Goal: Information Seeking & Learning: Learn about a topic

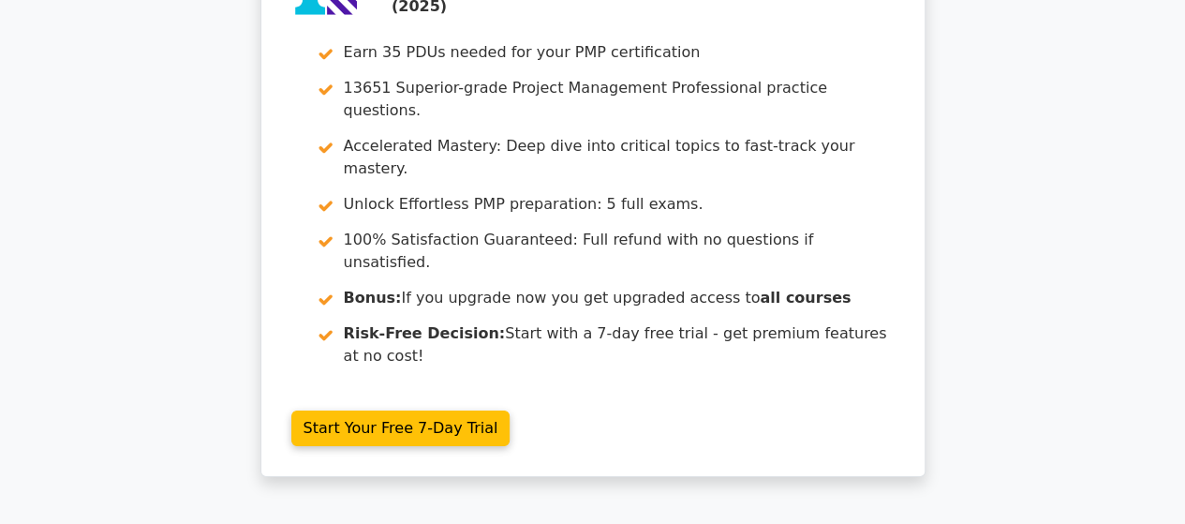
scroll to position [2934, 0]
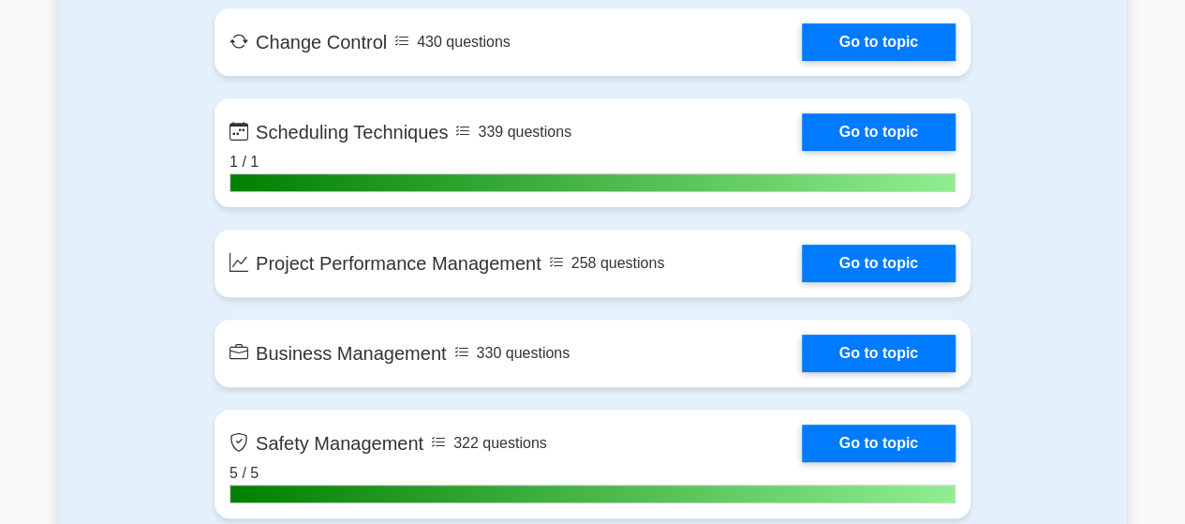
scroll to position [3833, 0]
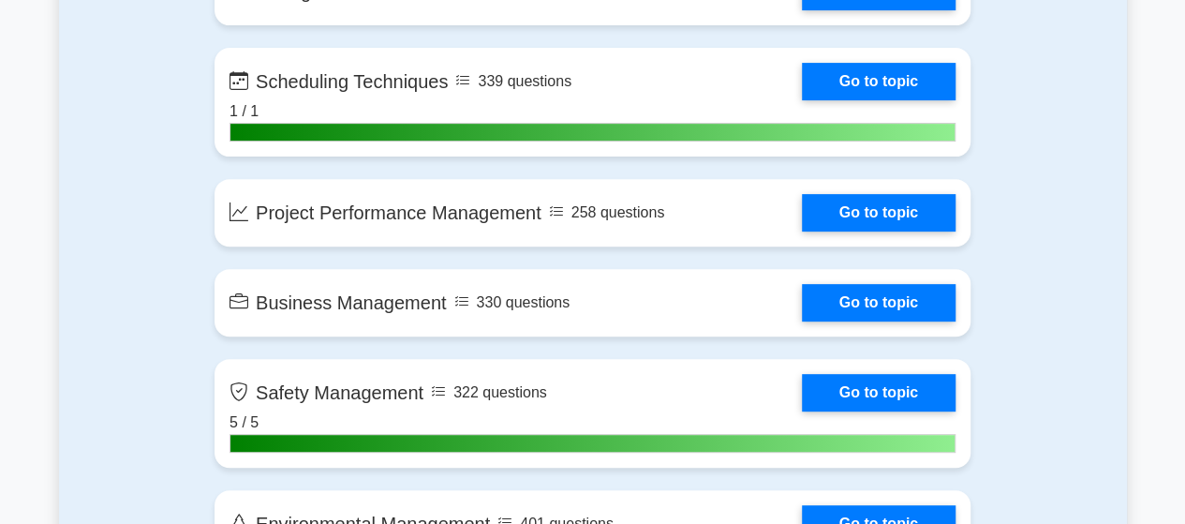
drag, startPoint x: 1190, startPoint y: 36, endPoint x: 1198, endPoint y: 267, distance: 231.5
click at [1184, 267] on html "Go Premium [PERSON_NAME]" at bounding box center [592, 231] width 1185 height 8129
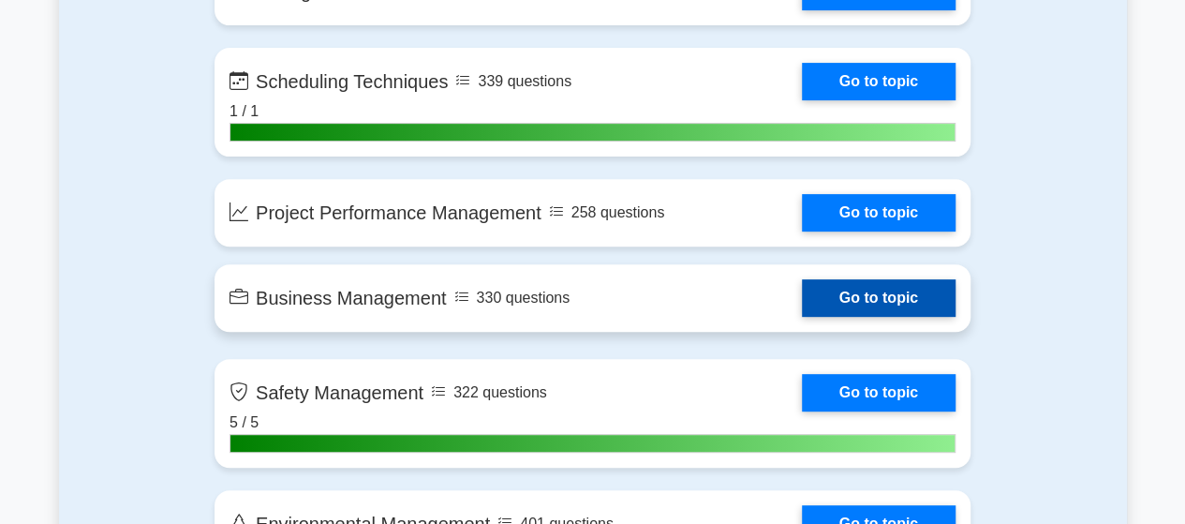
click at [864, 303] on link "Go to topic" at bounding box center [879, 297] width 154 height 37
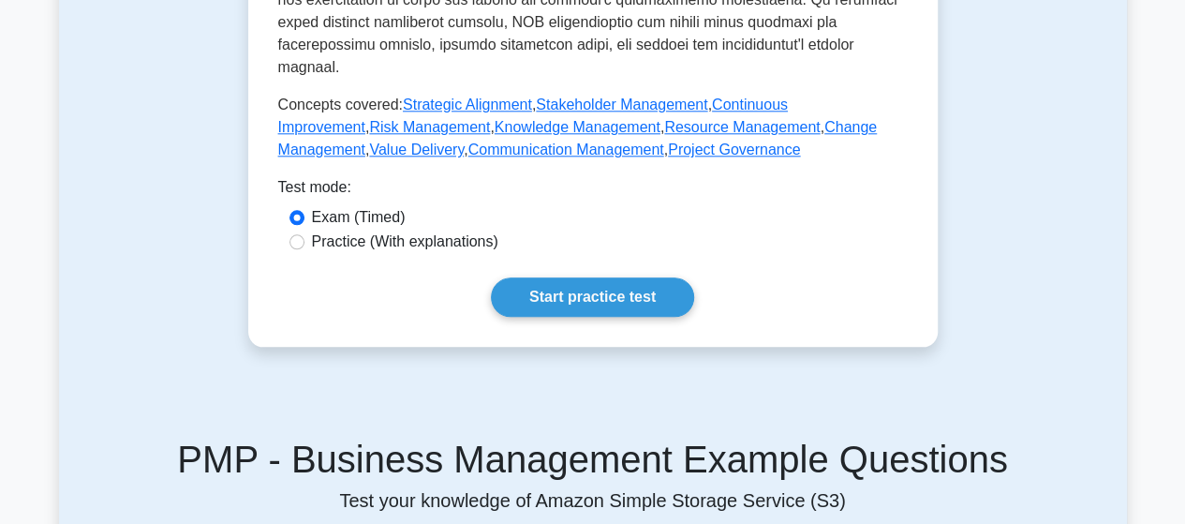
scroll to position [987, 0]
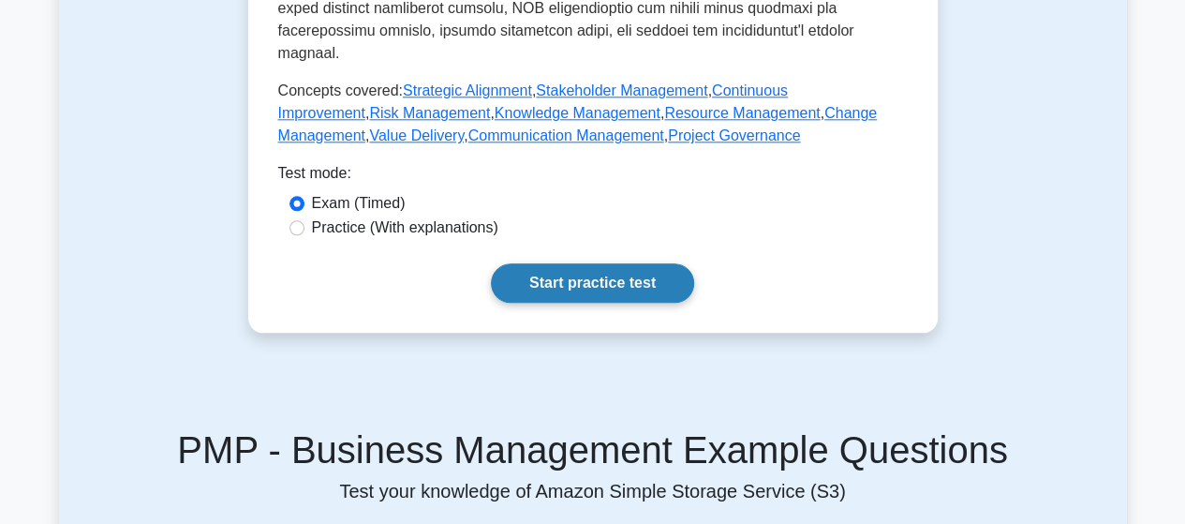
click at [611, 263] on link "Start practice test" at bounding box center [592, 282] width 203 height 39
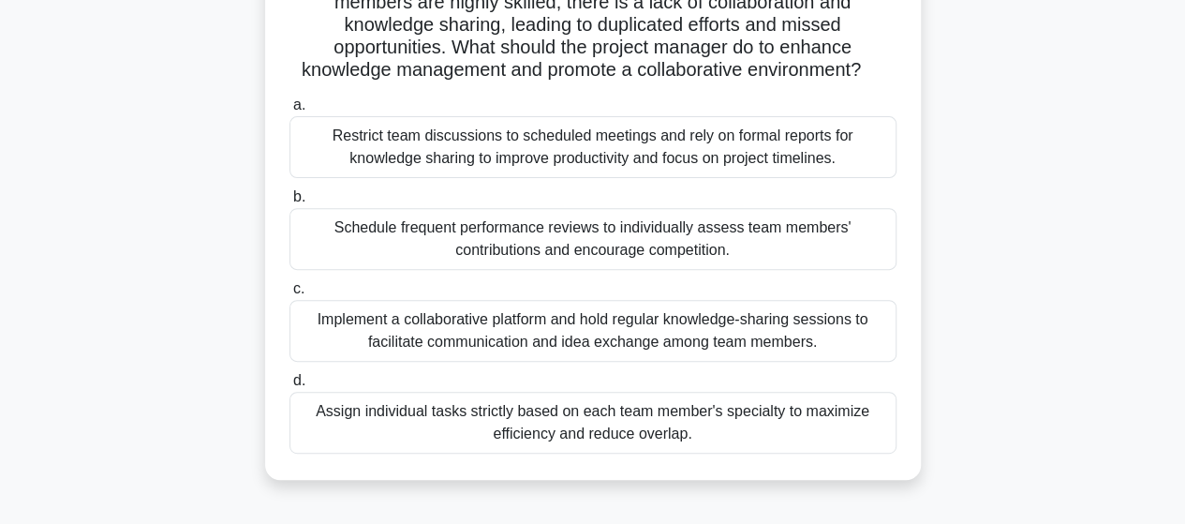
scroll to position [242, 0]
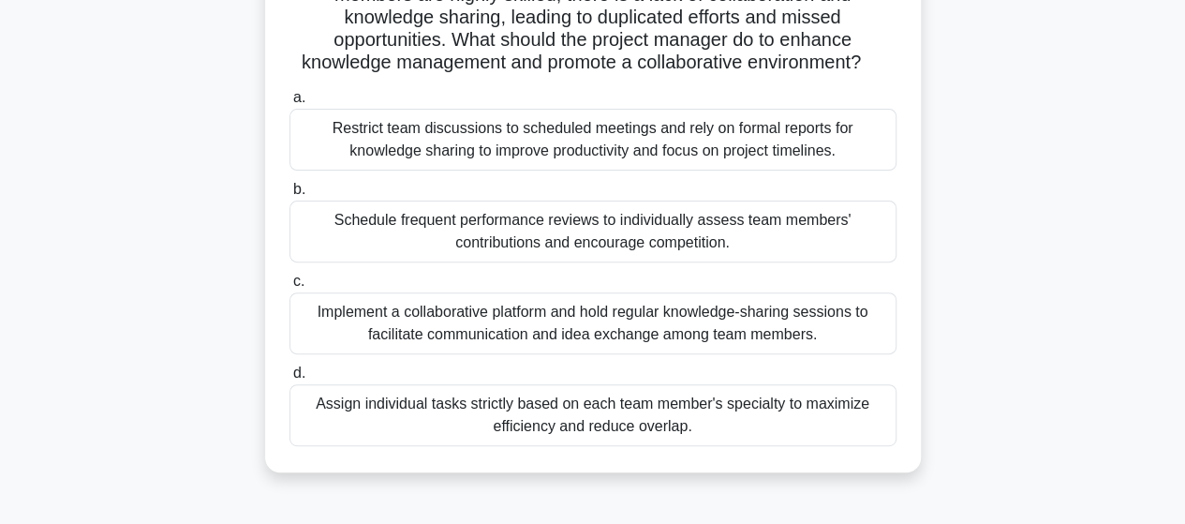
click at [633, 325] on div "Implement a collaborative platform and hold regular knowledge-sharing sessions …" at bounding box center [592, 323] width 607 height 62
click at [289, 288] on input "c. Implement a collaborative platform and hold regular knowledge-sharing sessio…" at bounding box center [289, 281] width 0 height 12
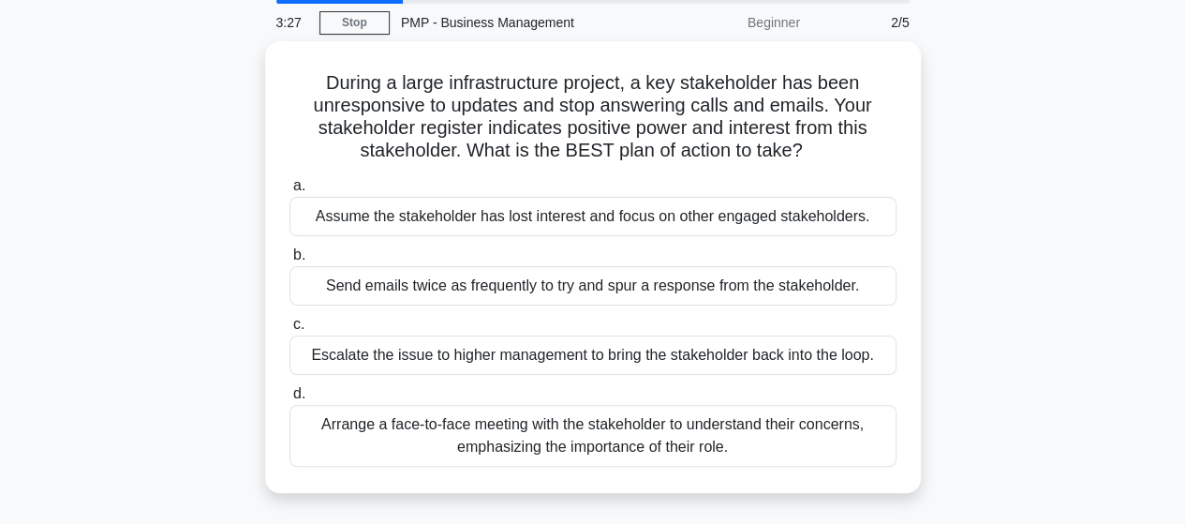
scroll to position [71, 0]
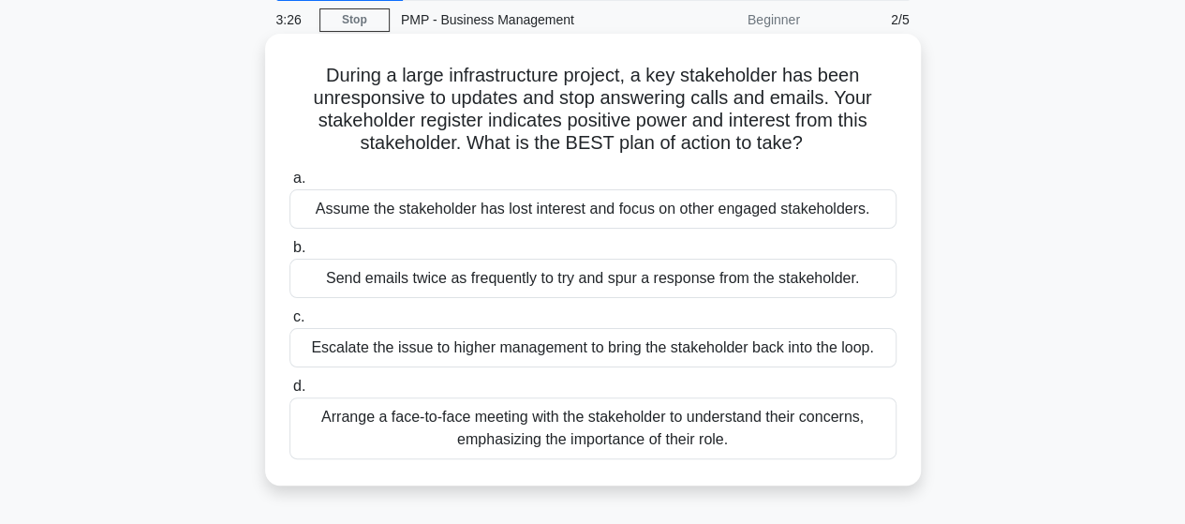
click at [626, 413] on div "Arrange a face-to-face meeting with the stakeholder to understand their concern…" at bounding box center [592, 428] width 607 height 62
click at [289, 392] on input "d. Arrange a face-to-face meeting with the stakeholder to understand their conc…" at bounding box center [289, 386] width 0 height 12
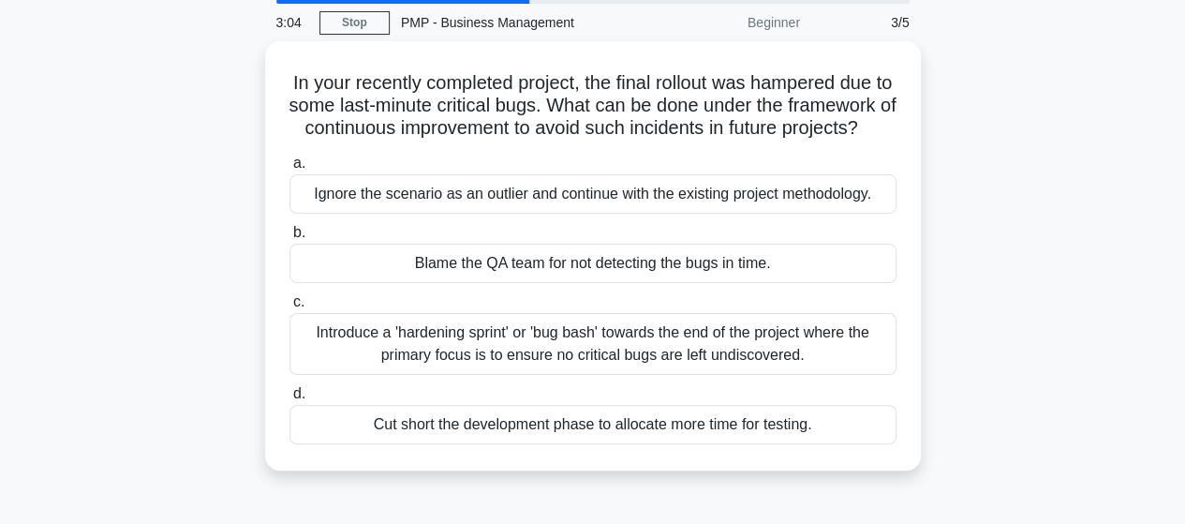
scroll to position [77, 0]
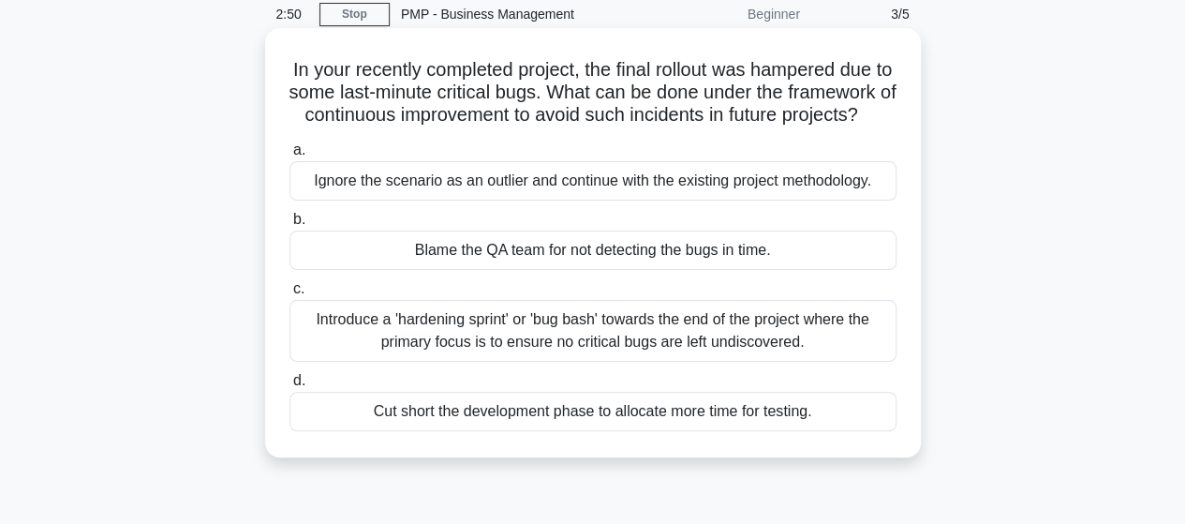
click at [558, 362] on div "Introduce a 'hardening sprint' or 'bug bash' towards the end of the project whe…" at bounding box center [592, 331] width 607 height 62
click at [289, 295] on input "c. Introduce a 'hardening sprint' or 'bug bash' towards the end of the project …" at bounding box center [289, 289] width 0 height 12
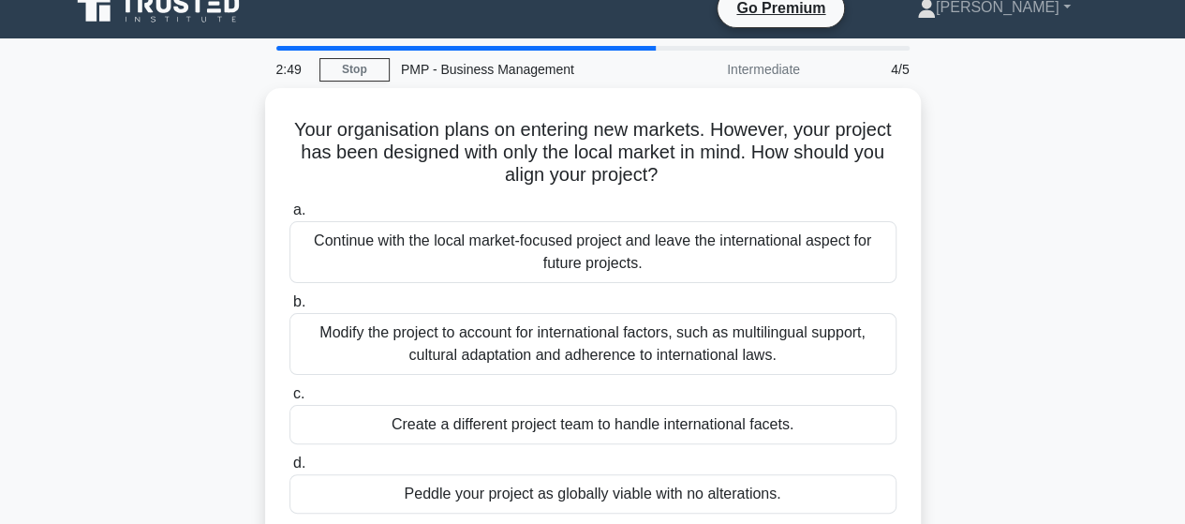
scroll to position [0, 0]
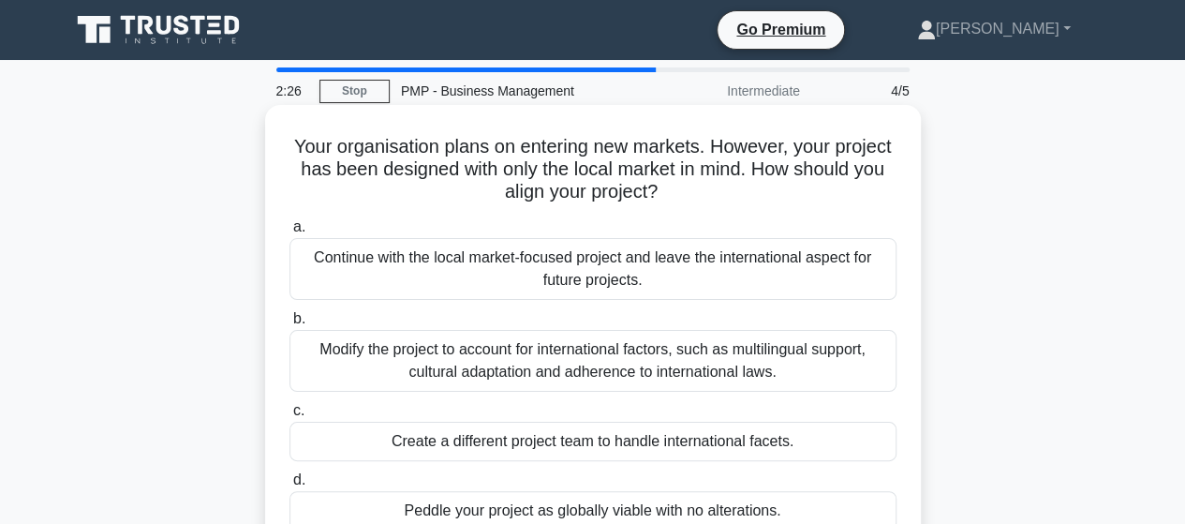
click at [639, 359] on div "Modify the project to account for international factors, such as multilingual s…" at bounding box center [592, 361] width 607 height 62
click at [289, 325] on input "b. Modify the project to account for international factors, such as multilingua…" at bounding box center [289, 319] width 0 height 12
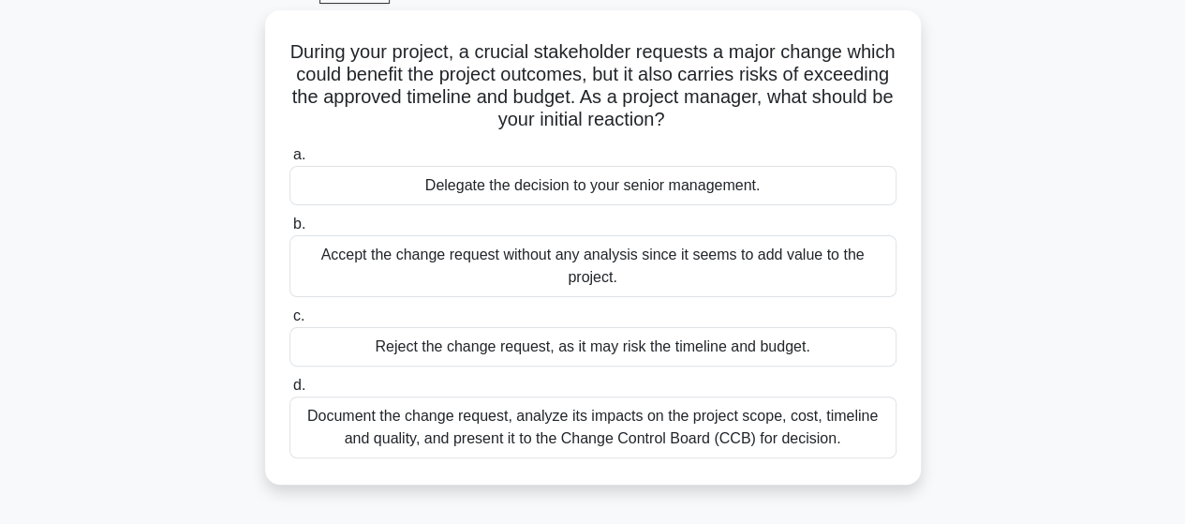
scroll to position [106, 0]
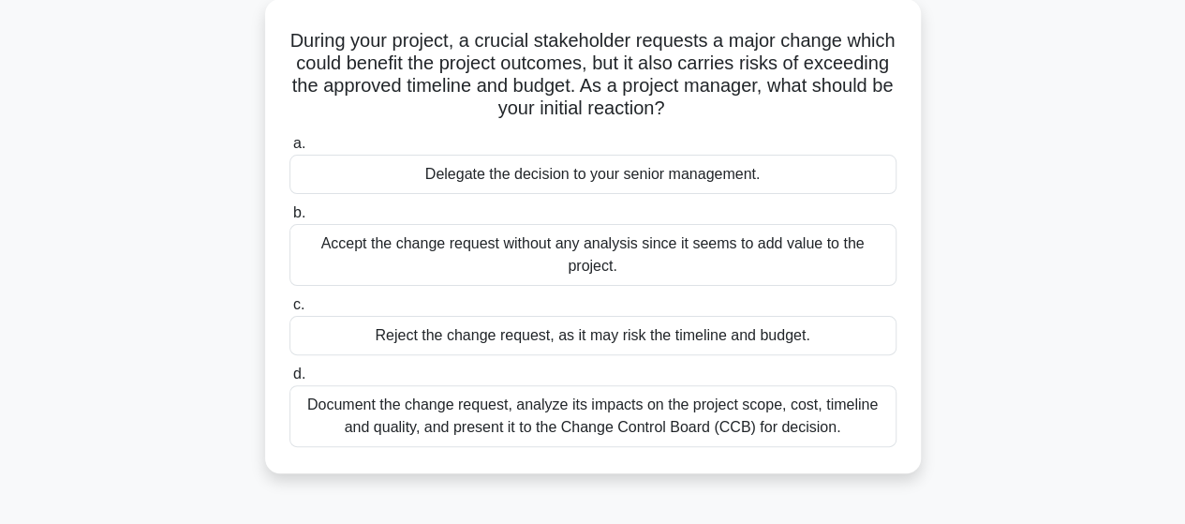
click at [571, 413] on div "Document the change request, analyze its impacts on the project scope, cost, ti…" at bounding box center [592, 416] width 607 height 62
click at [289, 380] on input "d. Document the change request, analyze its impacts on the project scope, cost,…" at bounding box center [289, 374] width 0 height 12
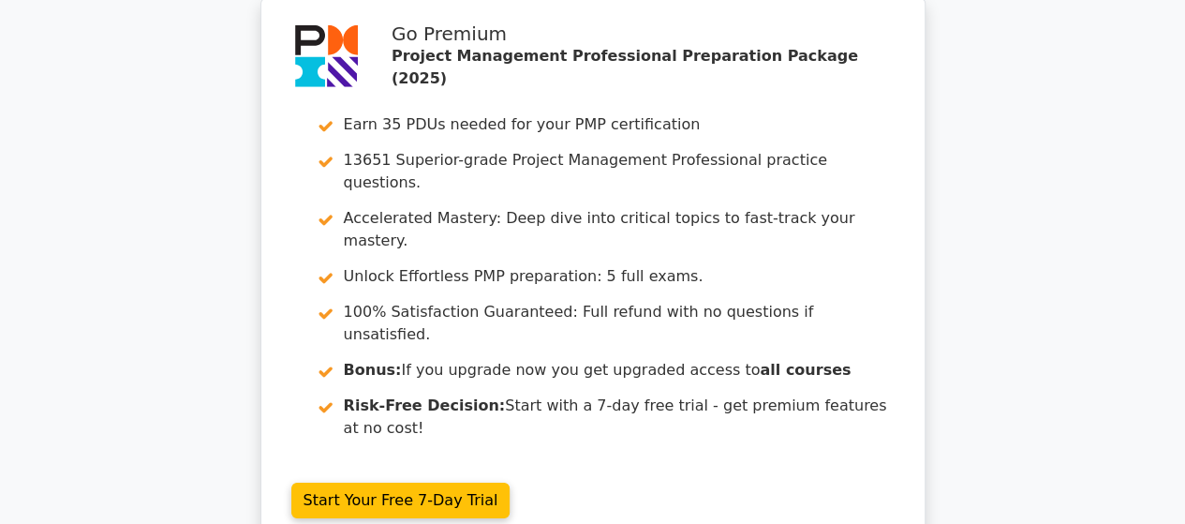
scroll to position [3018, 0]
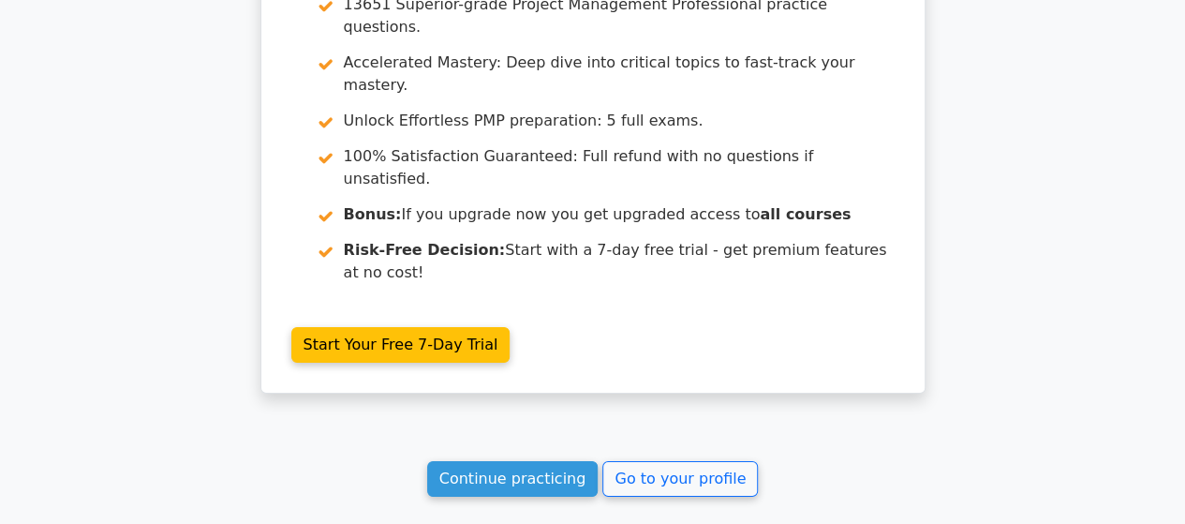
drag, startPoint x: 1194, startPoint y: 59, endPoint x: 1198, endPoint y: 530, distance: 471.2
click at [519, 461] on link "Continue practicing" at bounding box center [512, 479] width 171 height 36
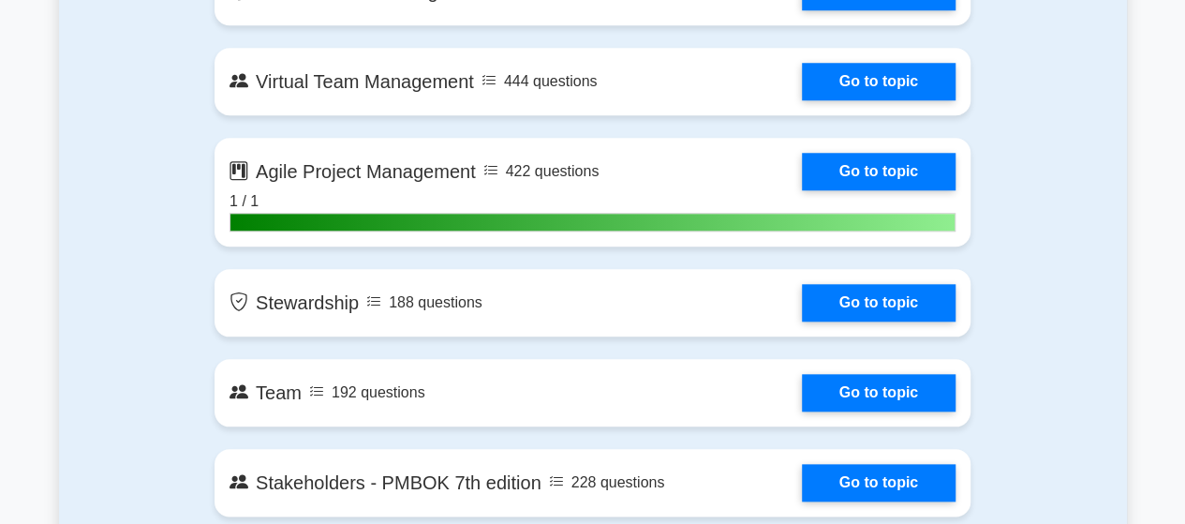
scroll to position [4408, 0]
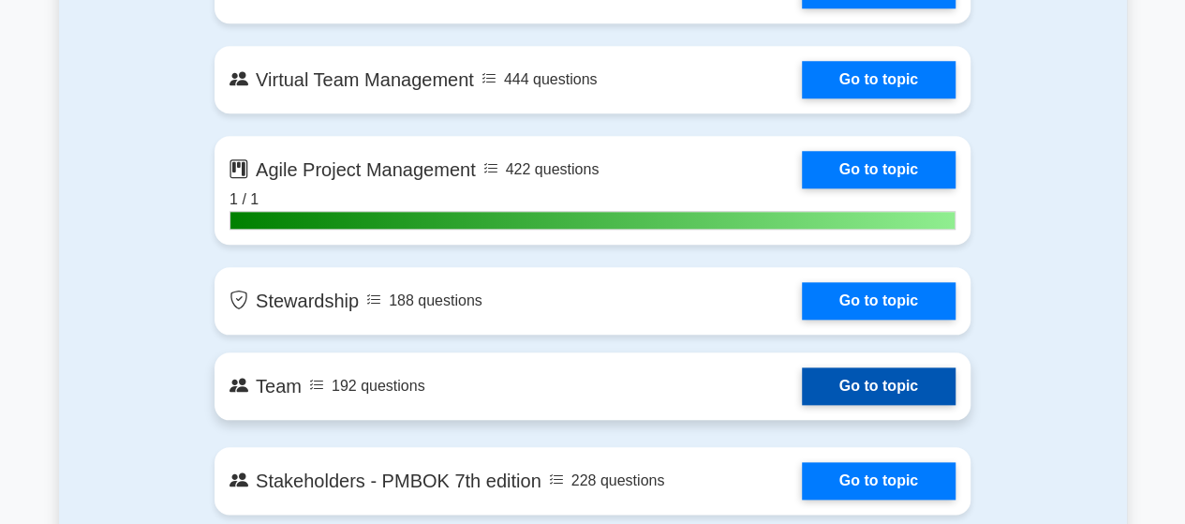
click at [868, 377] on link "Go to topic" at bounding box center [879, 385] width 154 height 37
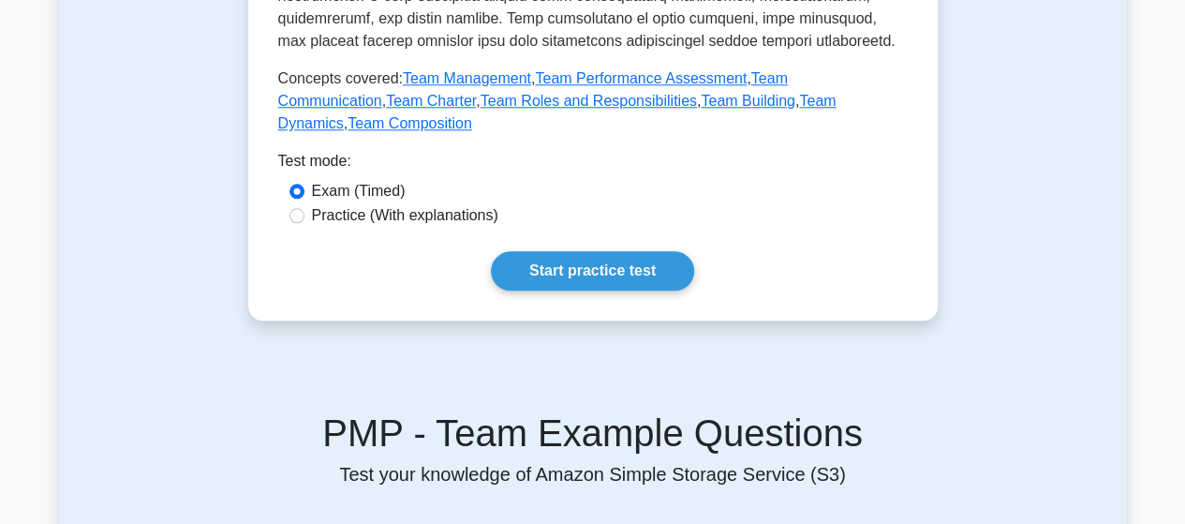
scroll to position [1024, 0]
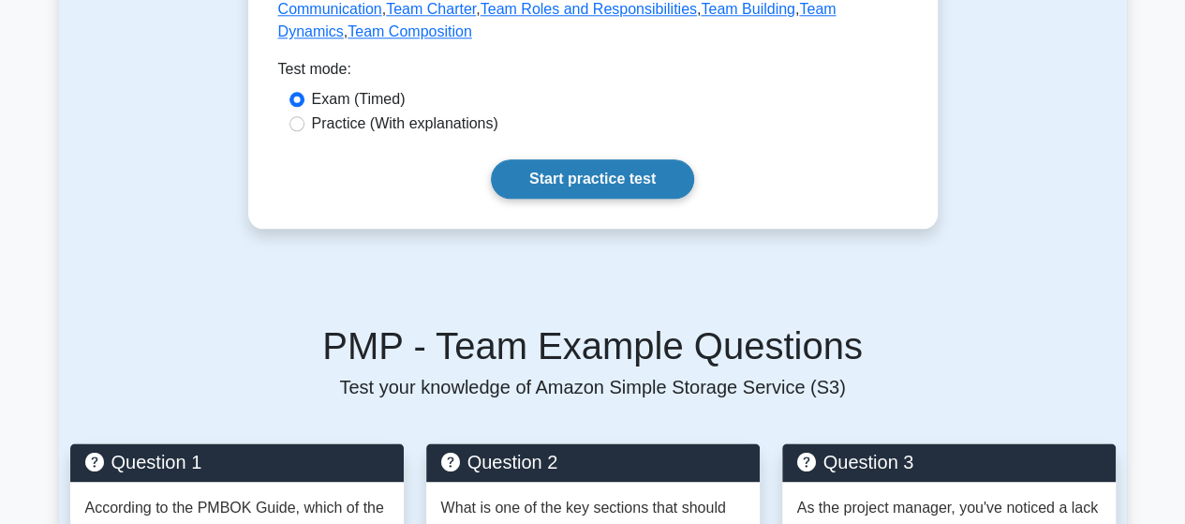
click at [599, 159] on link "Start practice test" at bounding box center [592, 178] width 203 height 39
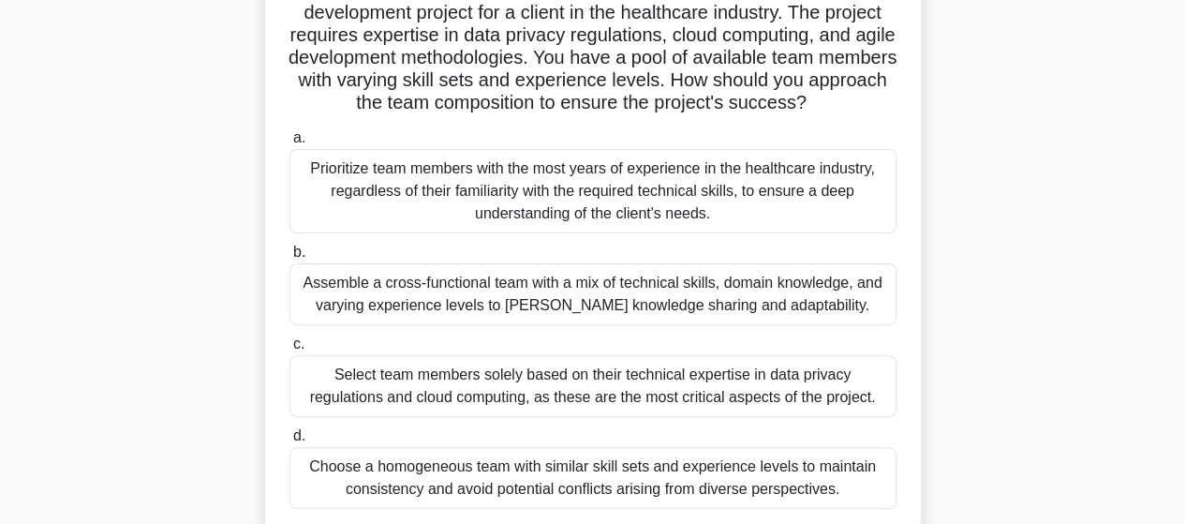
scroll to position [162, 0]
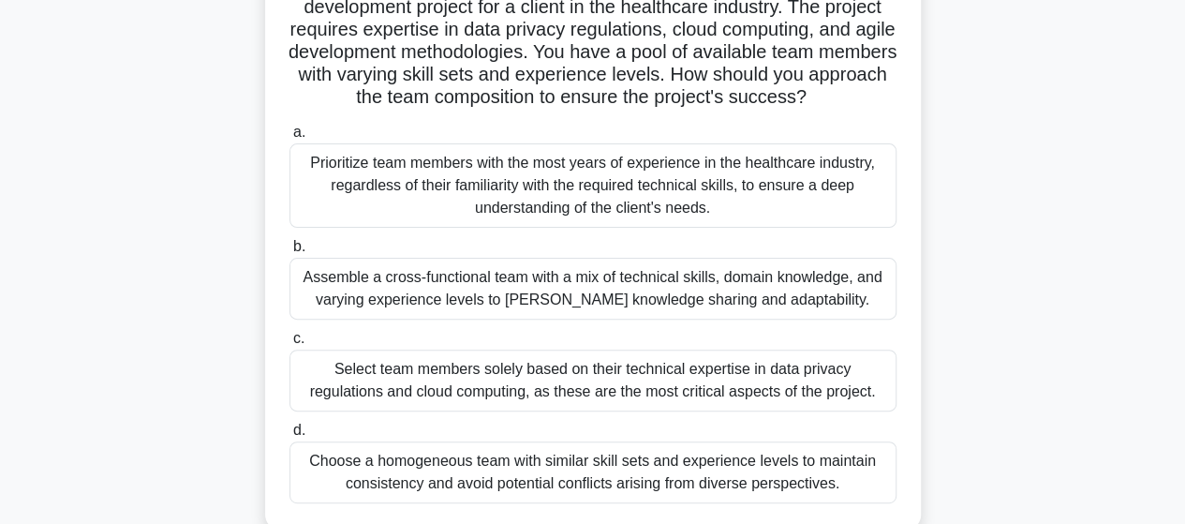
click at [577, 299] on div "Assemble a cross-functional team with a mix of technical skills, domain knowled…" at bounding box center [592, 289] width 607 height 62
click at [289, 253] on input "b. Assemble a cross-functional team with a mix of technical skills, domain know…" at bounding box center [289, 247] width 0 height 12
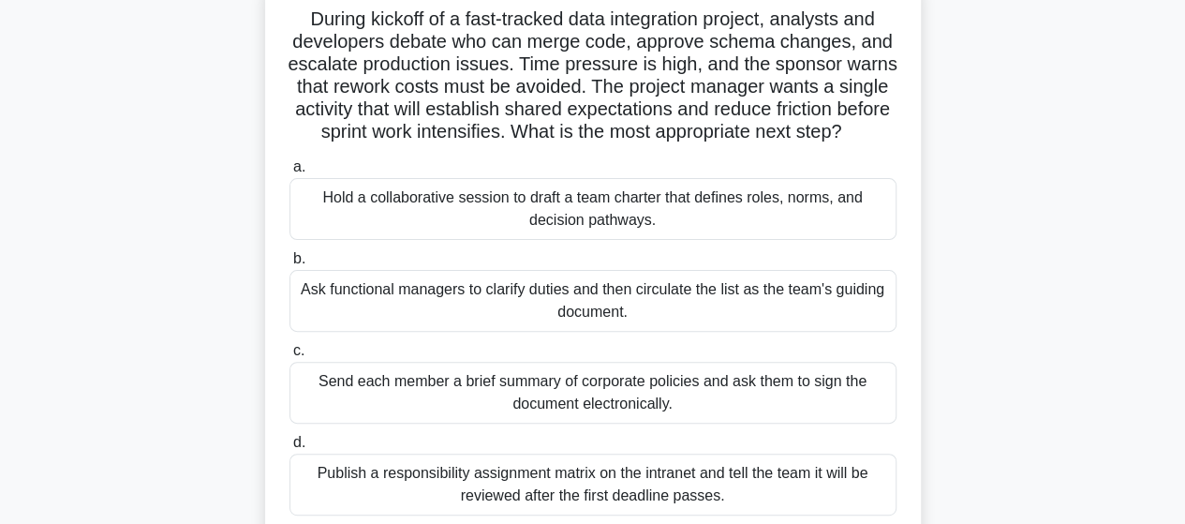
scroll to position [150, 0]
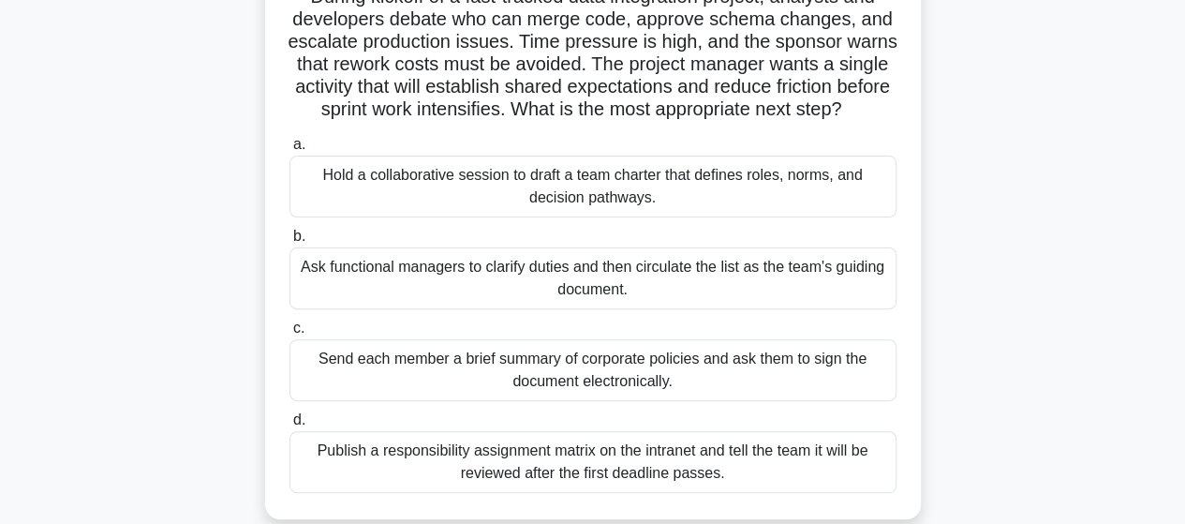
click at [636, 217] on div "Hold a collaborative session to draft a team charter that defines roles, norms,…" at bounding box center [592, 186] width 607 height 62
click at [289, 151] on input "a. Hold a collaborative session to draft a team charter that defines roles, nor…" at bounding box center [289, 145] width 0 height 12
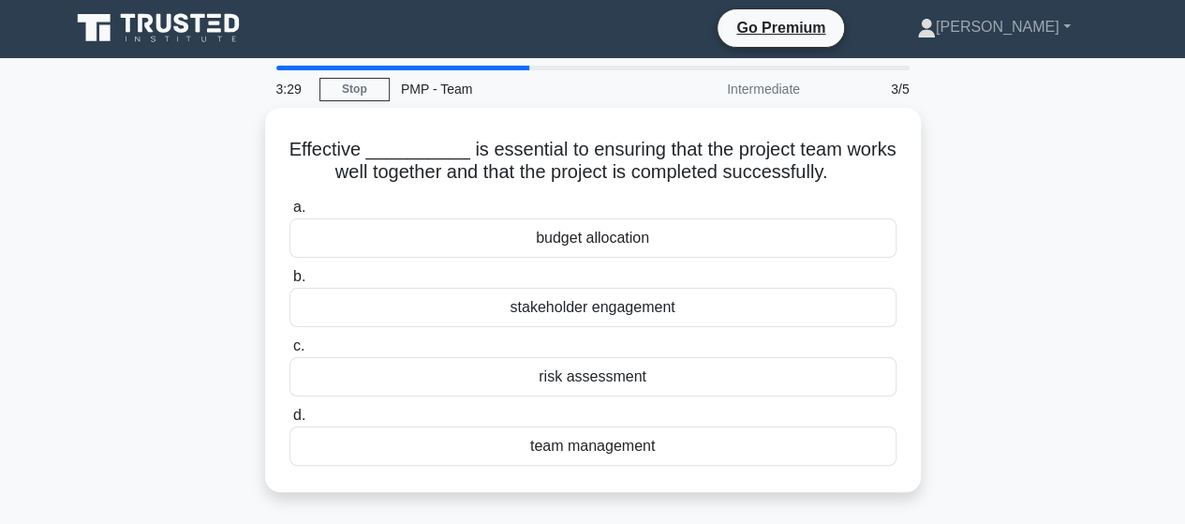
scroll to position [0, 0]
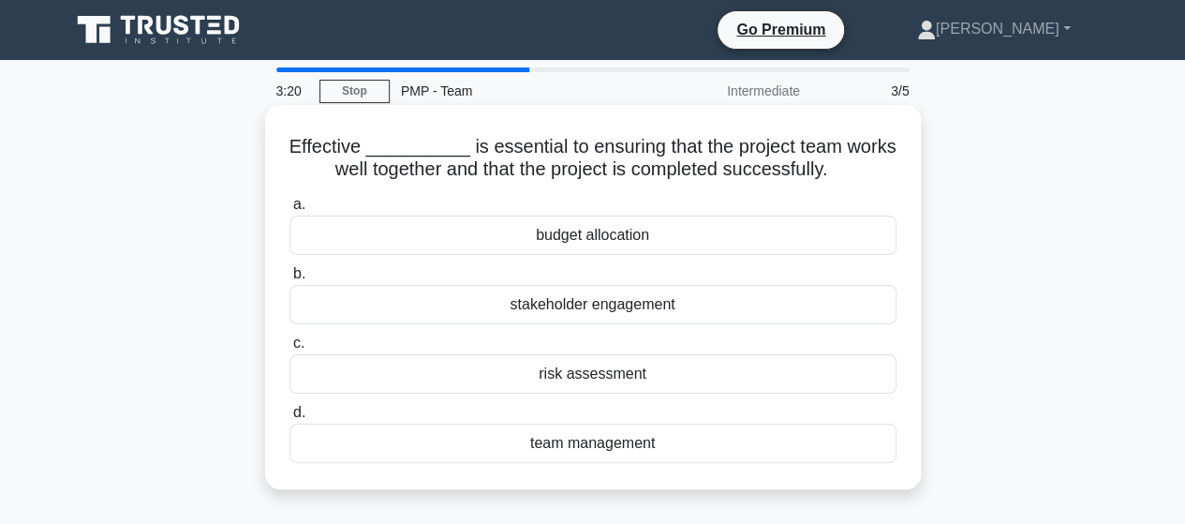
click at [625, 445] on div "team management" at bounding box center [592, 442] width 607 height 39
click at [289, 419] on input "d. team management" at bounding box center [289, 413] width 0 height 12
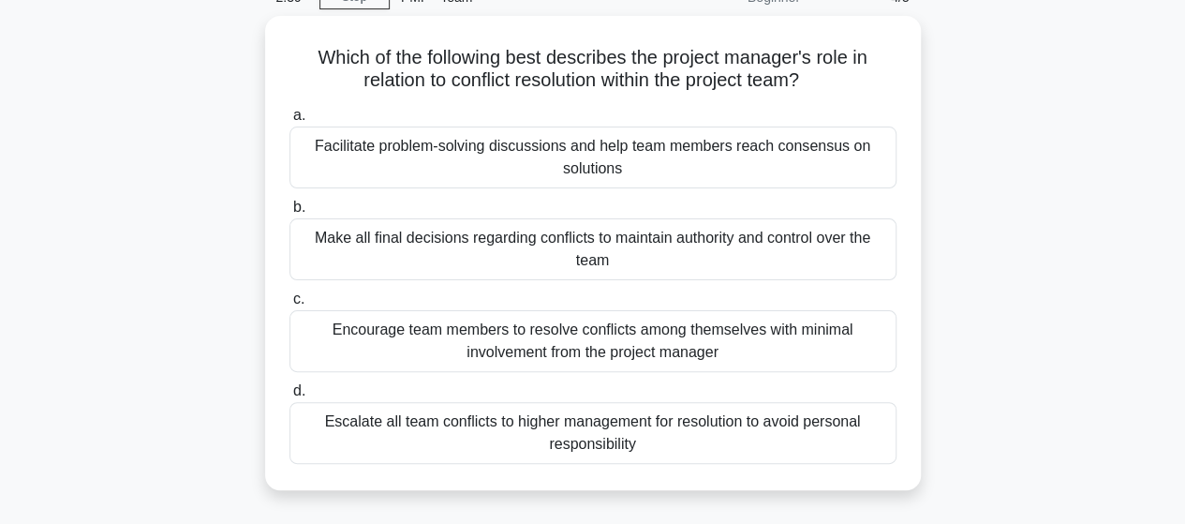
scroll to position [96, 0]
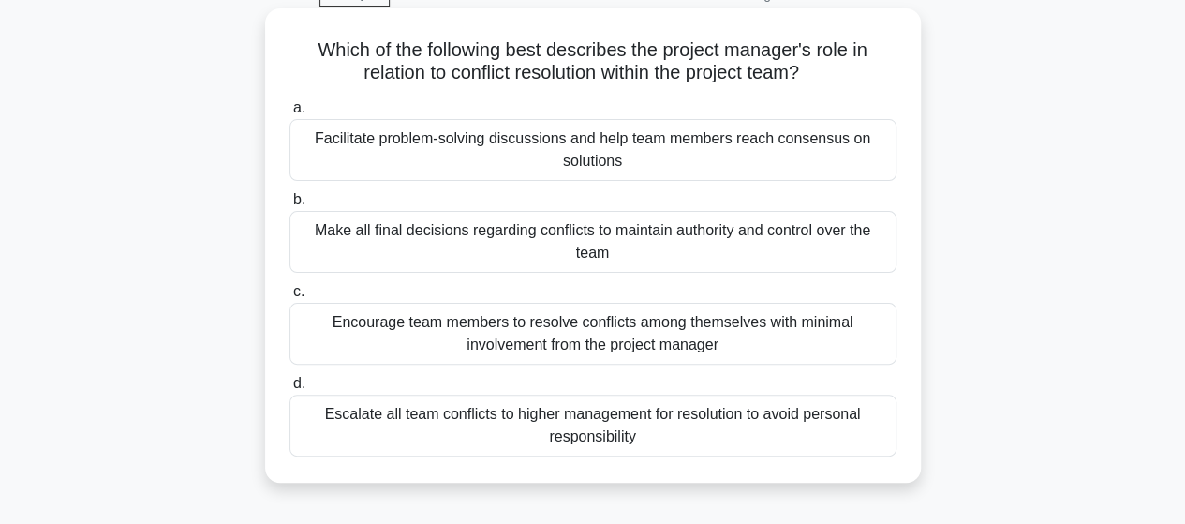
click at [491, 141] on div "Facilitate problem-solving discussions and help team members reach consensus on…" at bounding box center [592, 150] width 607 height 62
click at [289, 114] on input "a. Facilitate problem-solving discussions and help team members reach consensus…" at bounding box center [289, 108] width 0 height 12
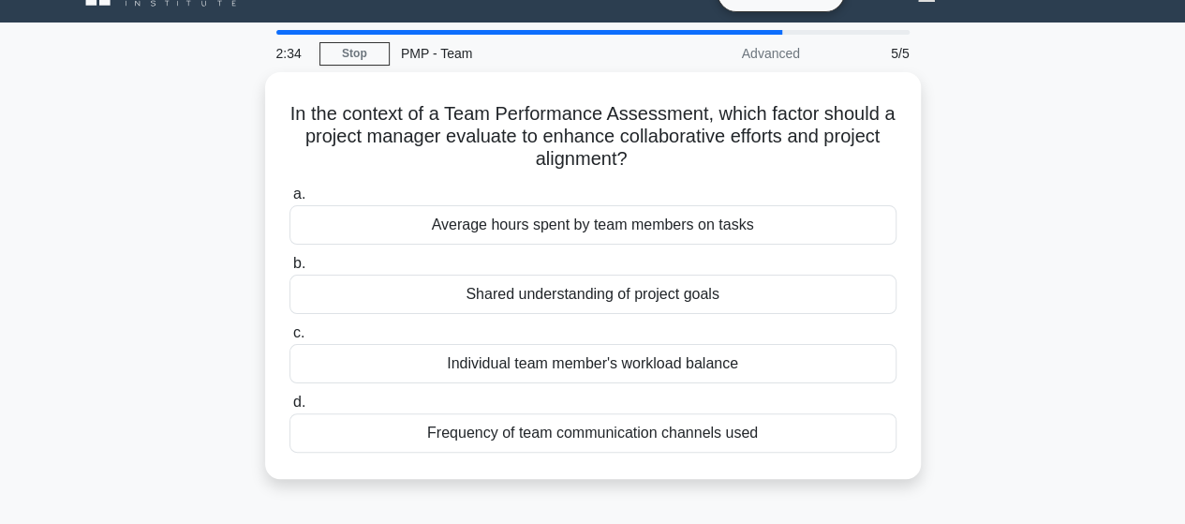
scroll to position [0, 0]
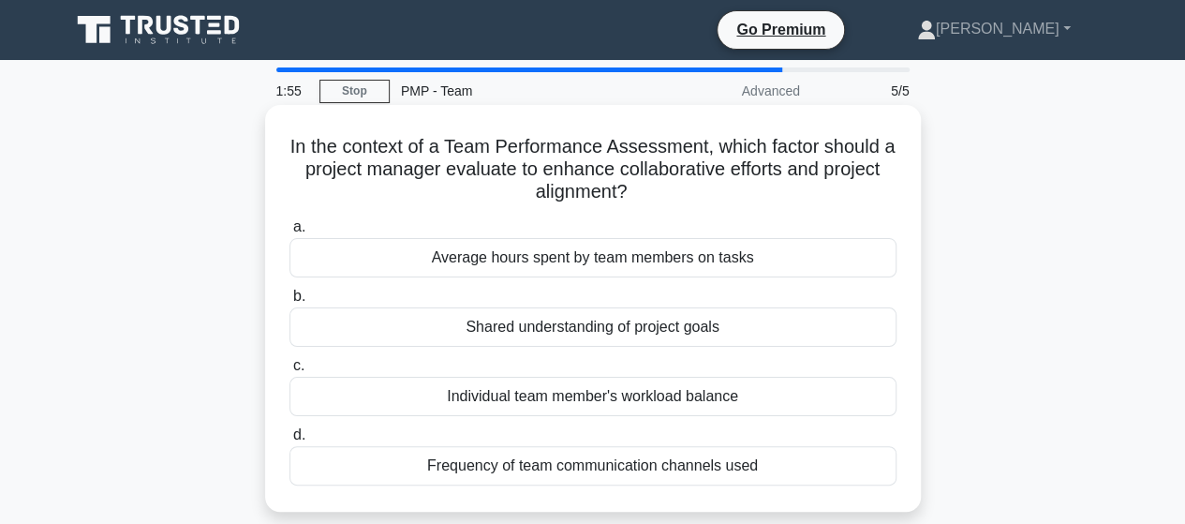
click at [607, 259] on div "Average hours spent by team members on tasks" at bounding box center [592, 257] width 607 height 39
click at [289, 233] on input "a. Average hours spent by team members on tasks" at bounding box center [289, 227] width 0 height 12
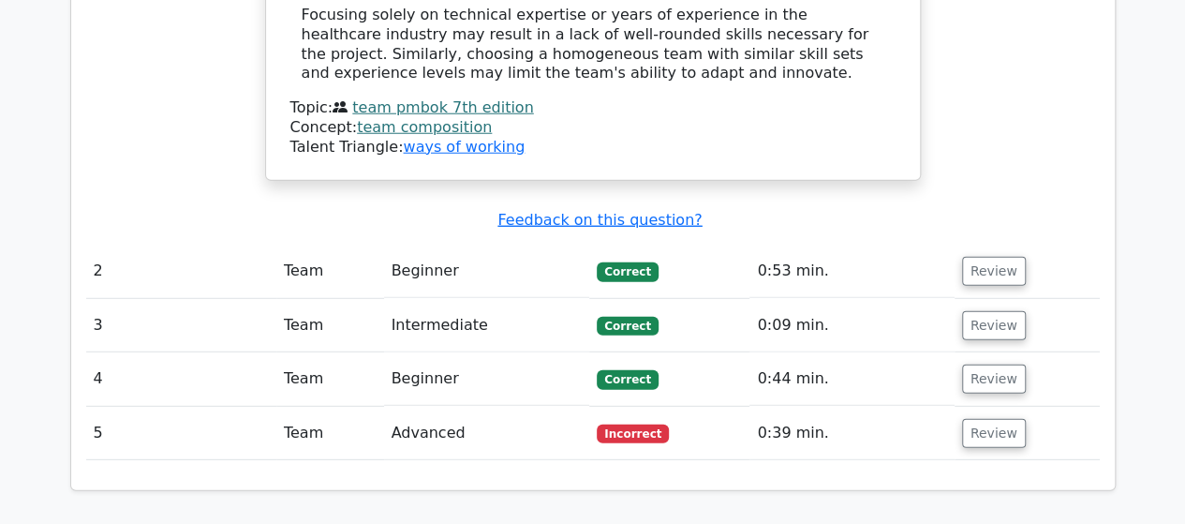
scroll to position [2419, 0]
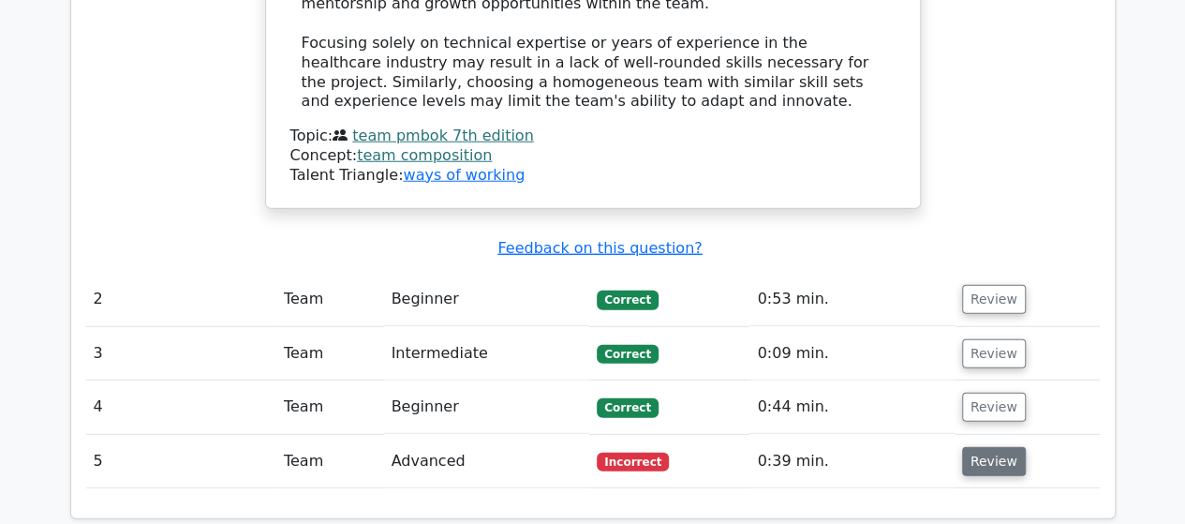
click at [978, 447] on button "Review" at bounding box center [994, 461] width 64 height 29
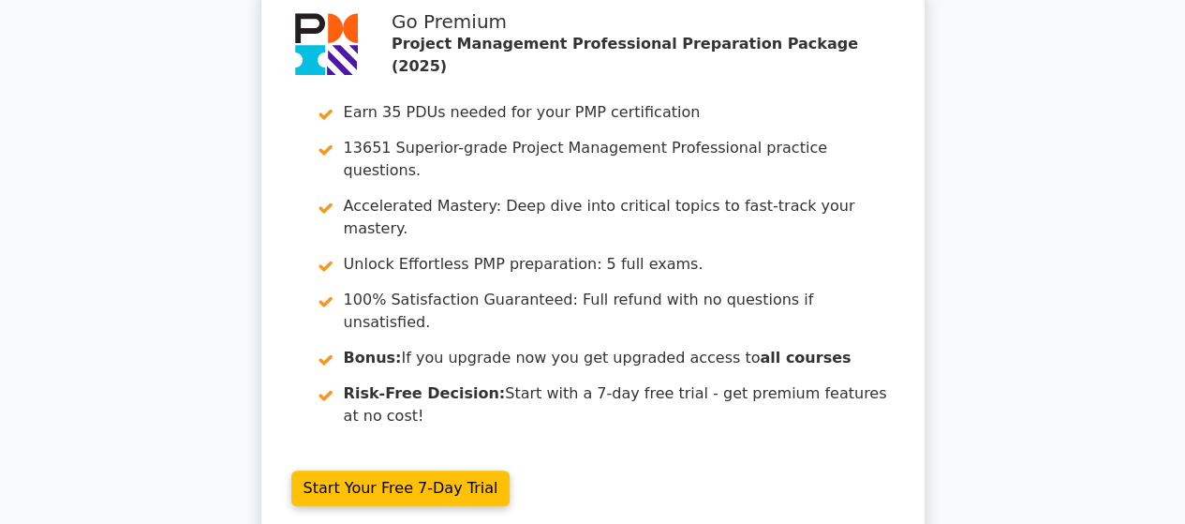
scroll to position [4066, 0]
